Goal: Go to known website: Go to known website

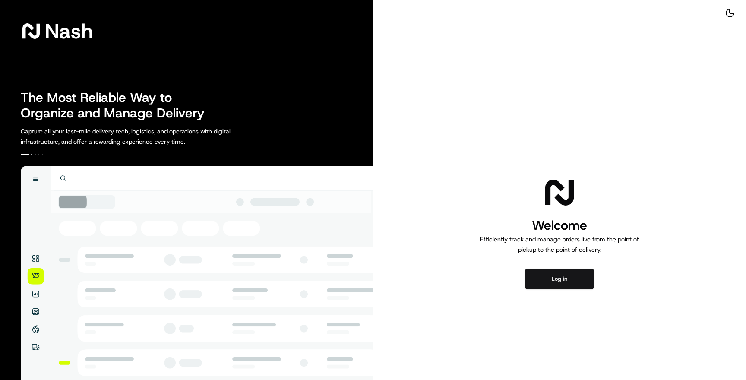
click at [558, 281] on button "Log in" at bounding box center [559, 279] width 69 height 21
